Goal: Task Accomplishment & Management: Manage account settings

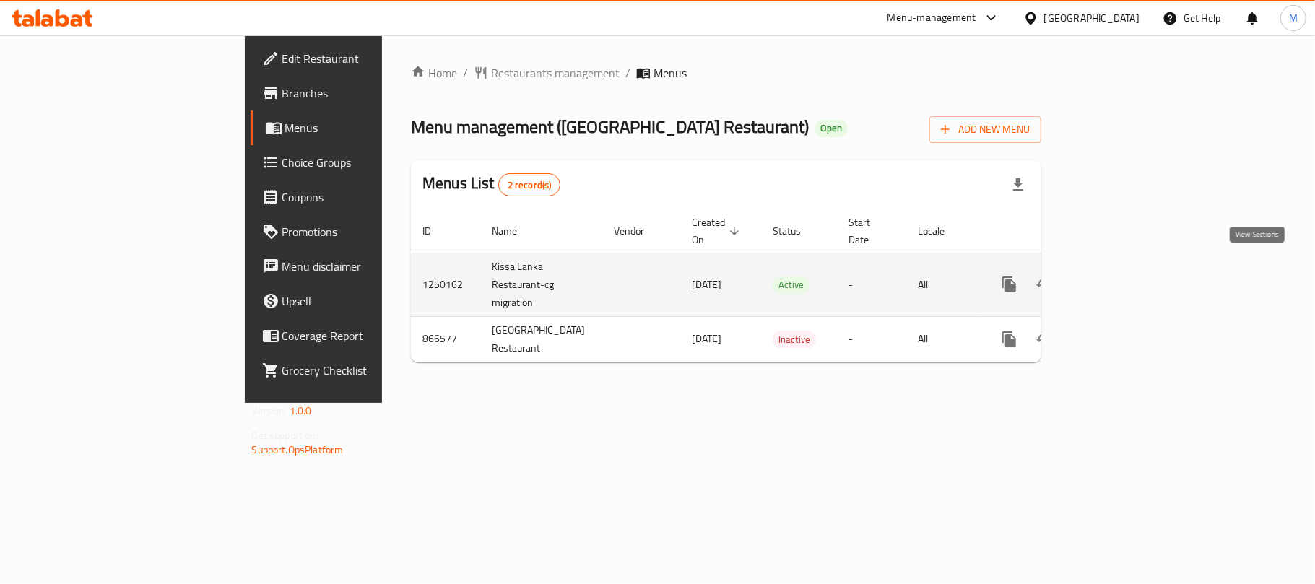
click at [1122, 276] on icon "enhanced table" at bounding box center [1113, 284] width 17 height 17
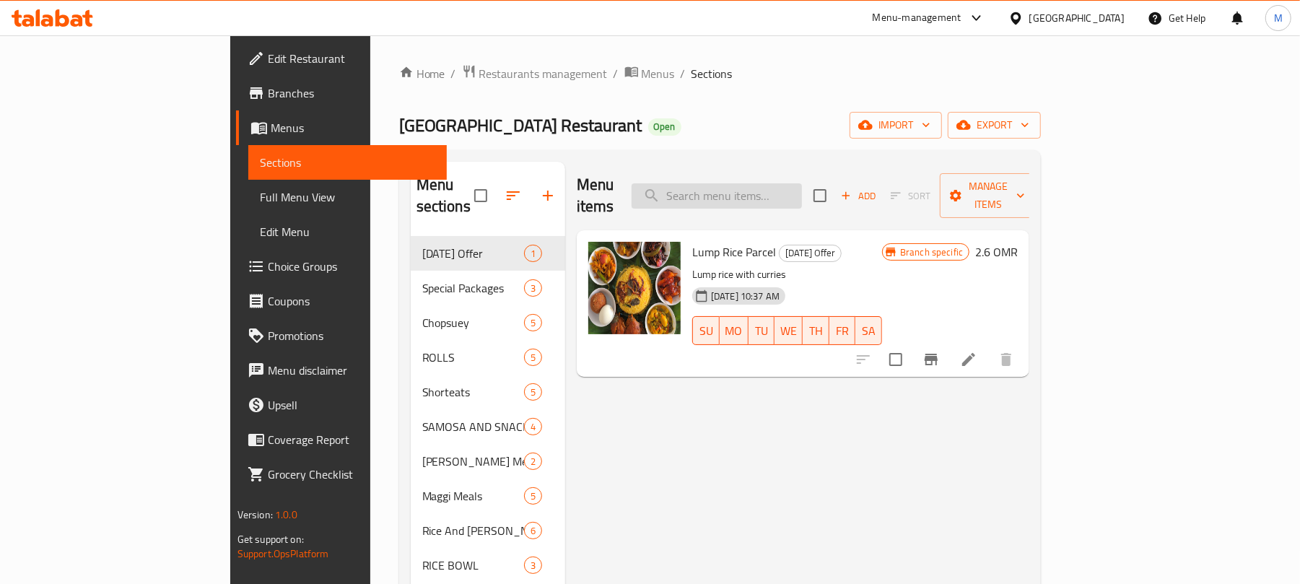
click at [801, 189] on input "search" at bounding box center [717, 195] width 170 height 25
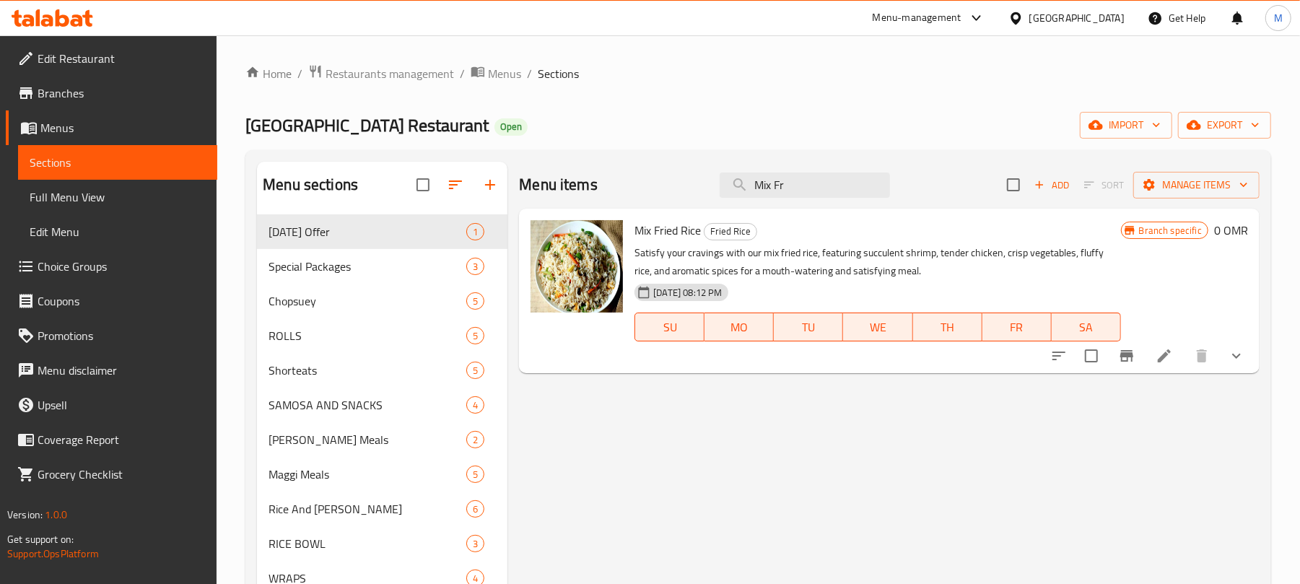
type input "Mix Fr"
click at [1160, 344] on li at bounding box center [1164, 356] width 40 height 26
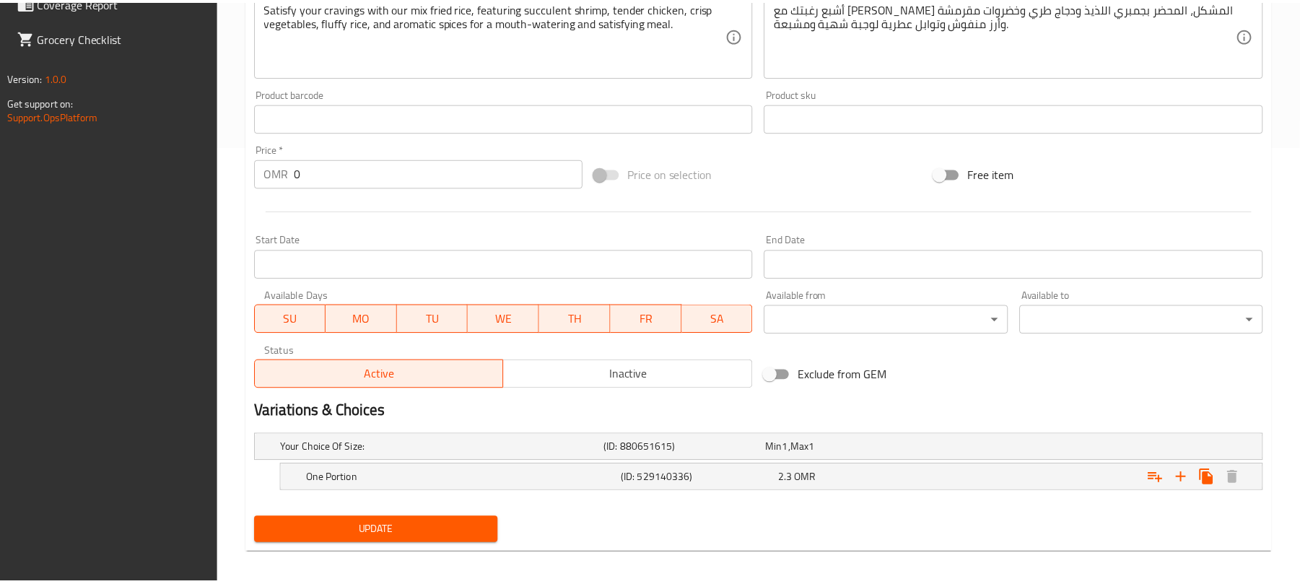
scroll to position [448, 0]
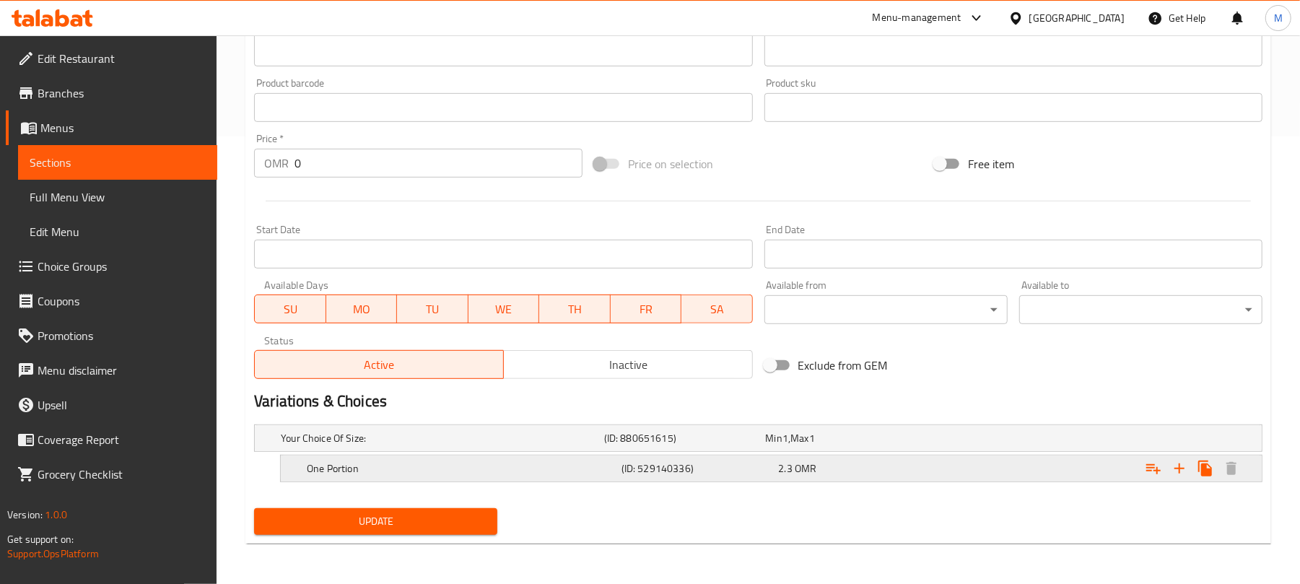
click at [864, 479] on div "One Portion (ID: 529140336) 2.3 OMR" at bounding box center [776, 469] width 944 height 32
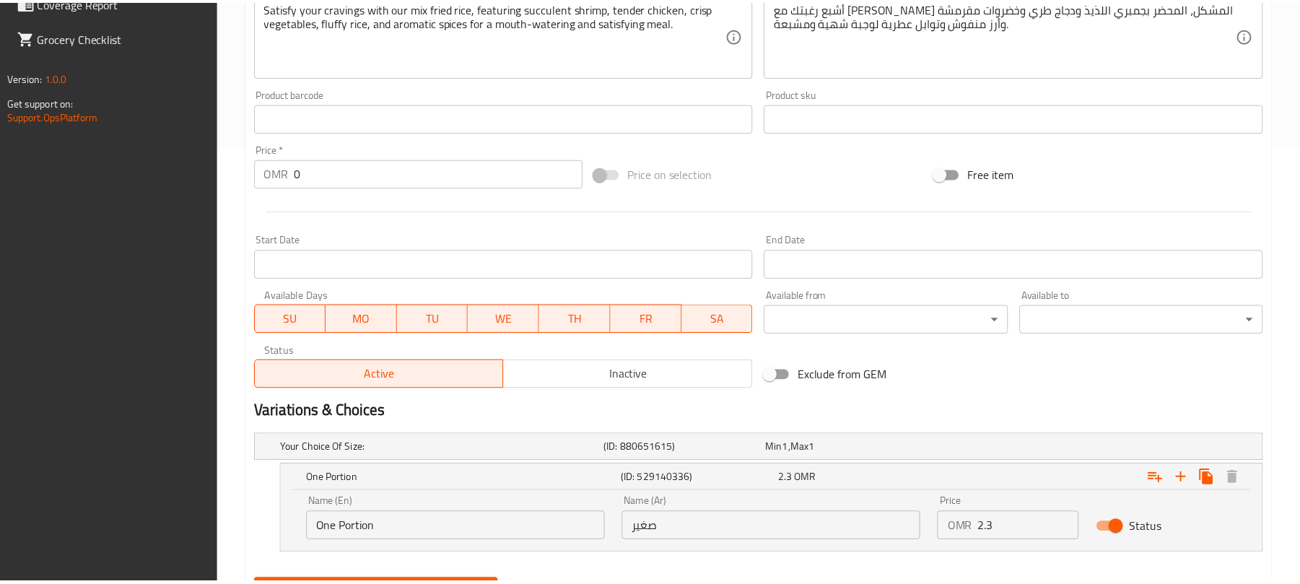
scroll to position [511, 0]
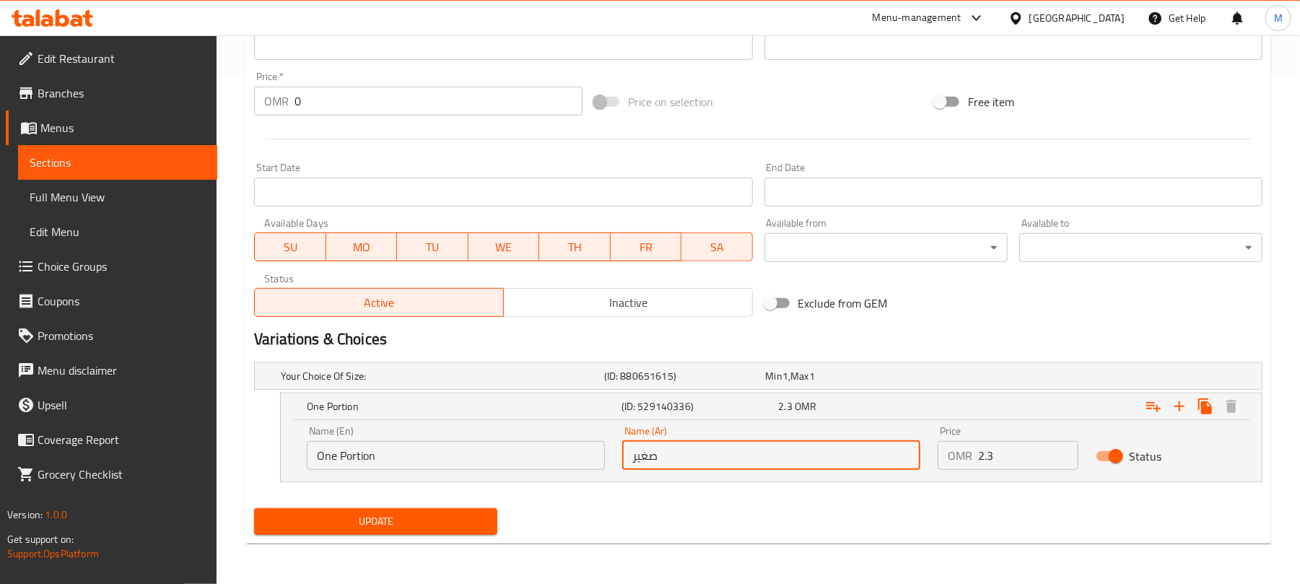
click at [723, 459] on input "صغير" at bounding box center [771, 455] width 298 height 29
type input "o"
type input "حصة واحدة"
click at [766, 504] on div "Update" at bounding box center [758, 522] width 1020 height 38
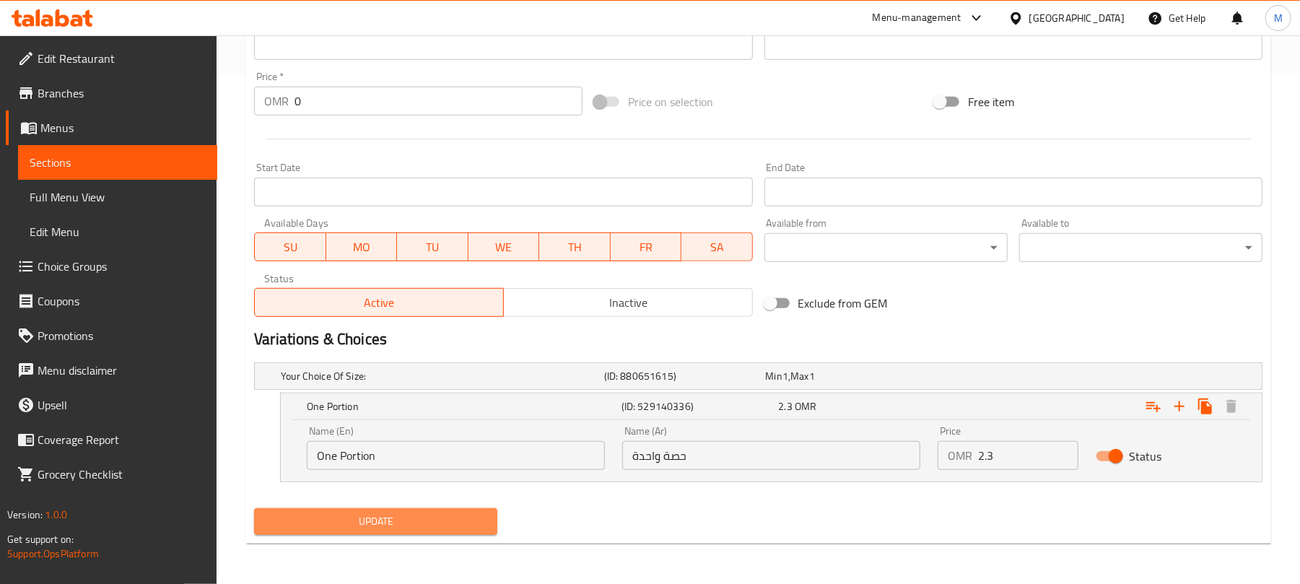
click at [438, 517] on span "Update" at bounding box center [376, 522] width 220 height 18
